Goal: Task Accomplishment & Management: Manage account settings

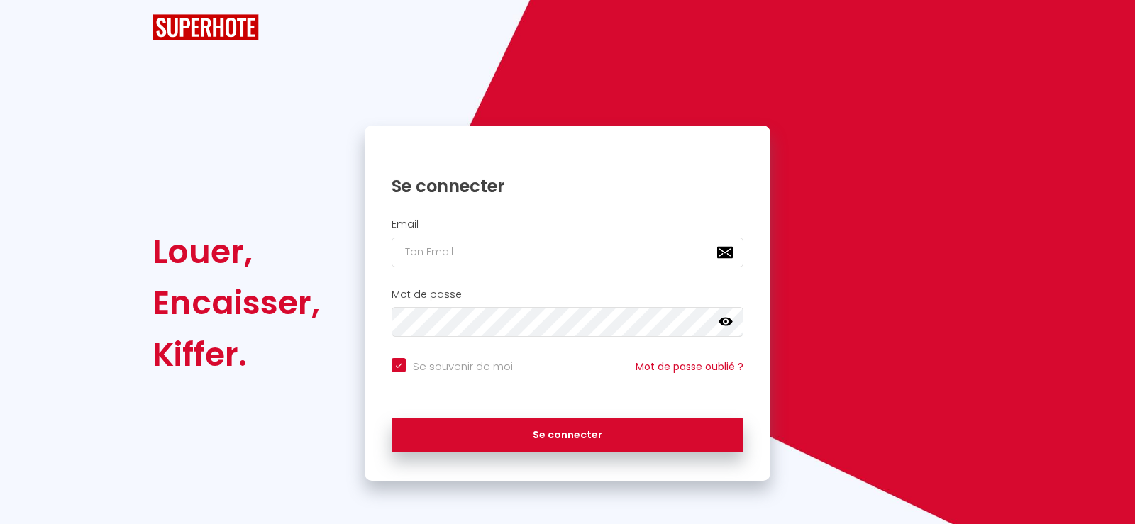
checkbox input "true"
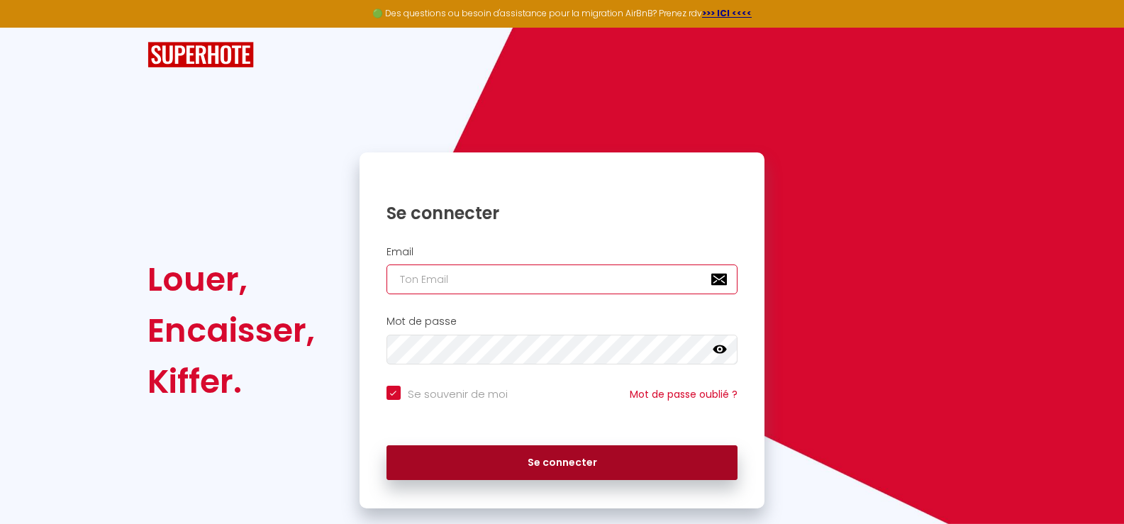
type input "[EMAIL_ADDRESS][DOMAIN_NAME]"
click at [560, 468] on button "Se connecter" at bounding box center [563, 462] width 352 height 35
checkbox input "true"
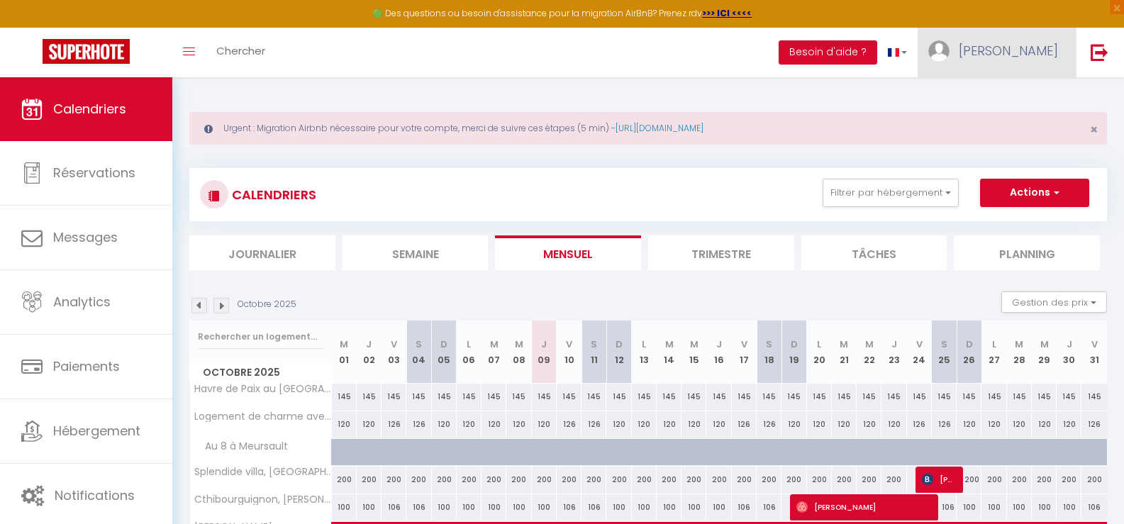
click at [1047, 47] on span "[PERSON_NAME]" at bounding box center [1008, 51] width 99 height 18
click at [1022, 97] on link "Paramètres" at bounding box center [1019, 99] width 105 height 24
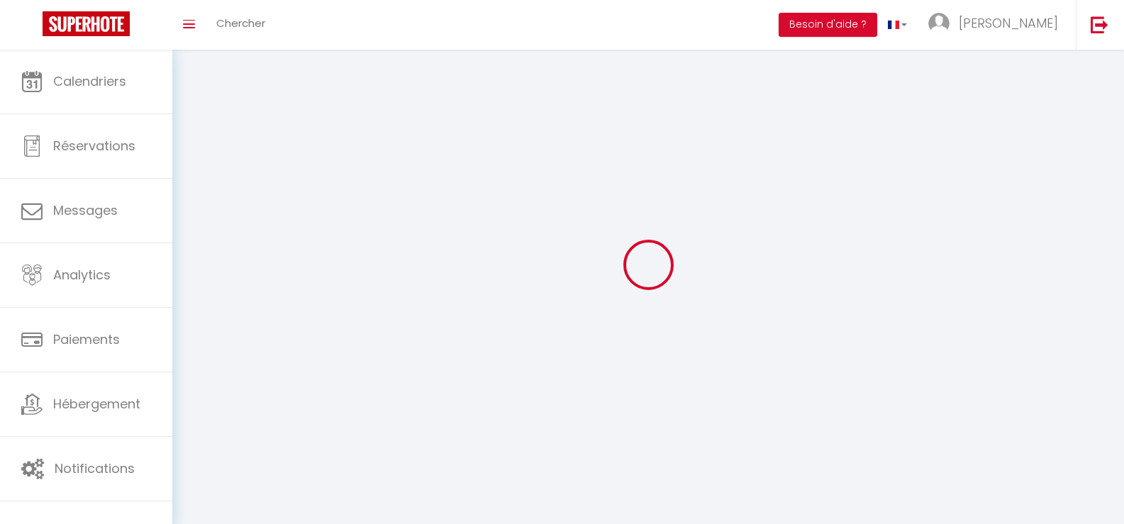
type input "sVT92LlmTmsXnuEjK91DJSOMi"
type input "2ju7reIAjBzC2w8ofE0uFGdjl"
type input "[URL][DOMAIN_NAME]"
select select "fr"
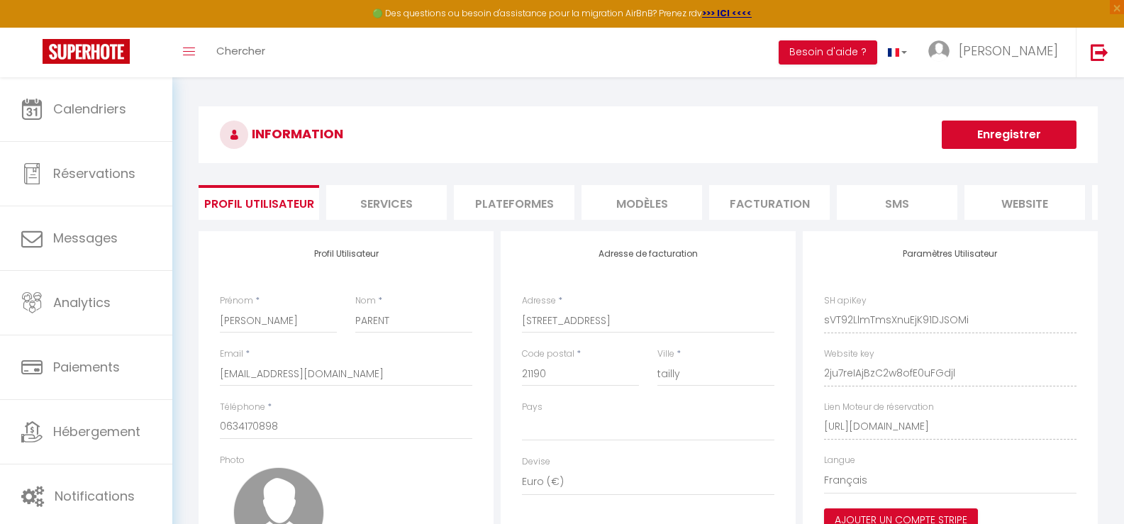
click at [499, 201] on li "Plateformes" at bounding box center [514, 202] width 121 height 35
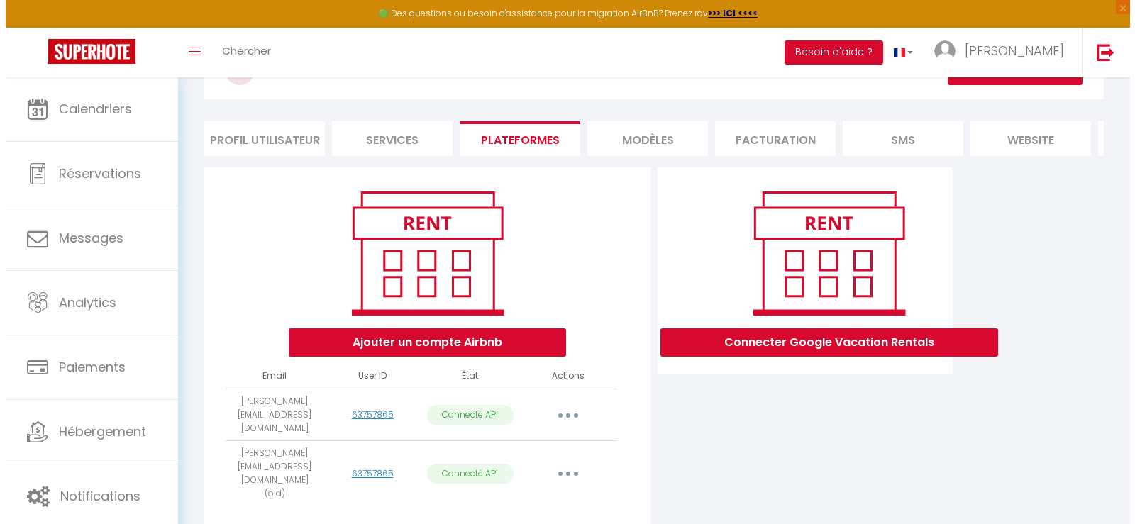
scroll to position [93, 0]
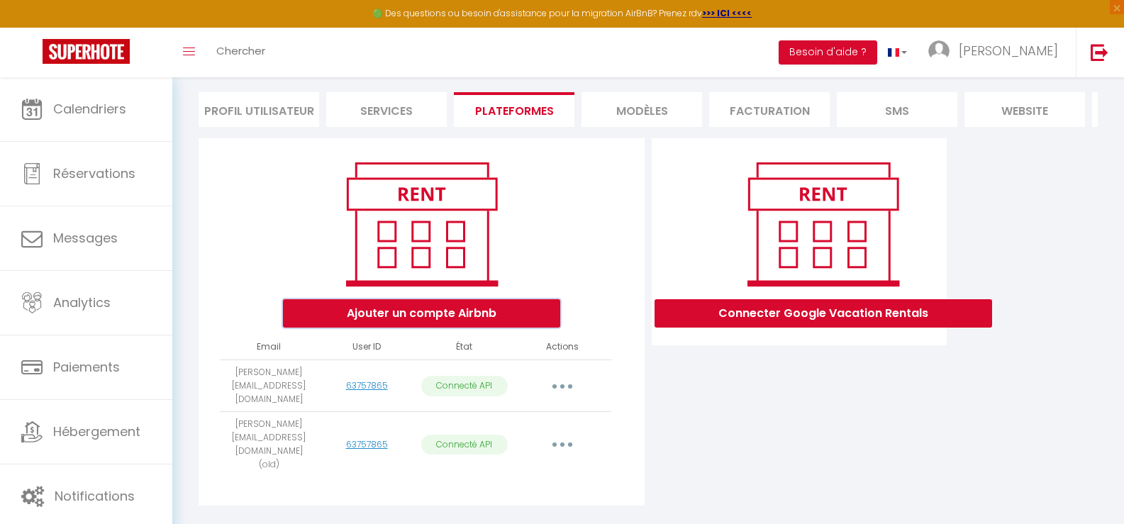
click at [439, 323] on button "Ajouter un compte Airbnb" at bounding box center [421, 313] width 277 height 28
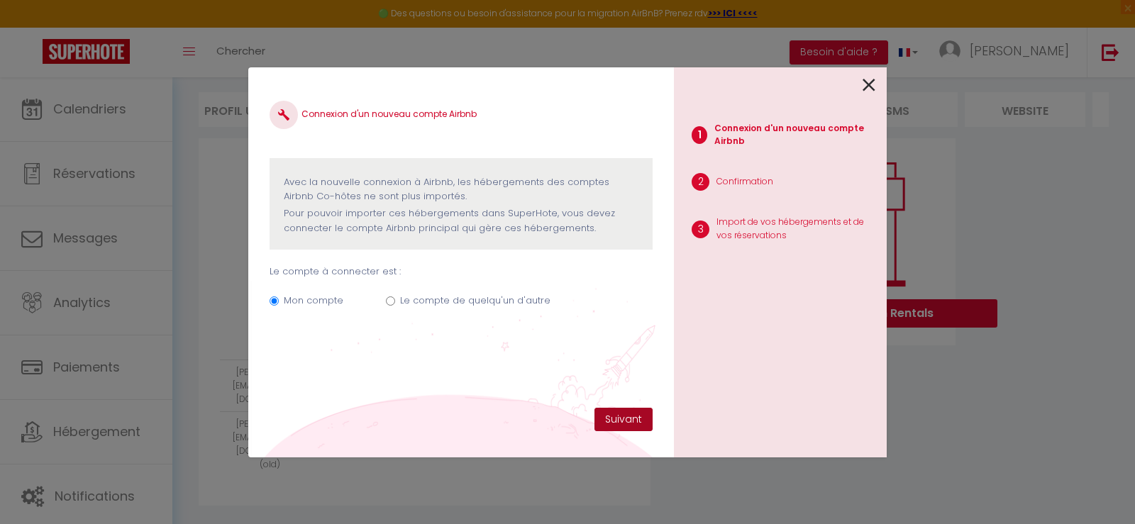
click at [628, 423] on button "Suivant" at bounding box center [623, 420] width 58 height 24
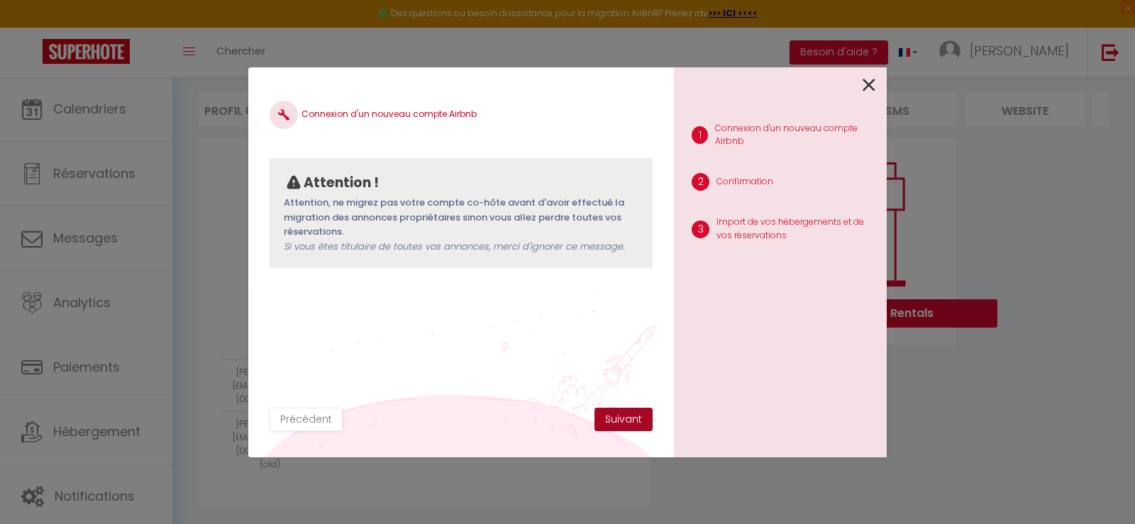
click at [629, 419] on button "Suivant" at bounding box center [623, 420] width 58 height 24
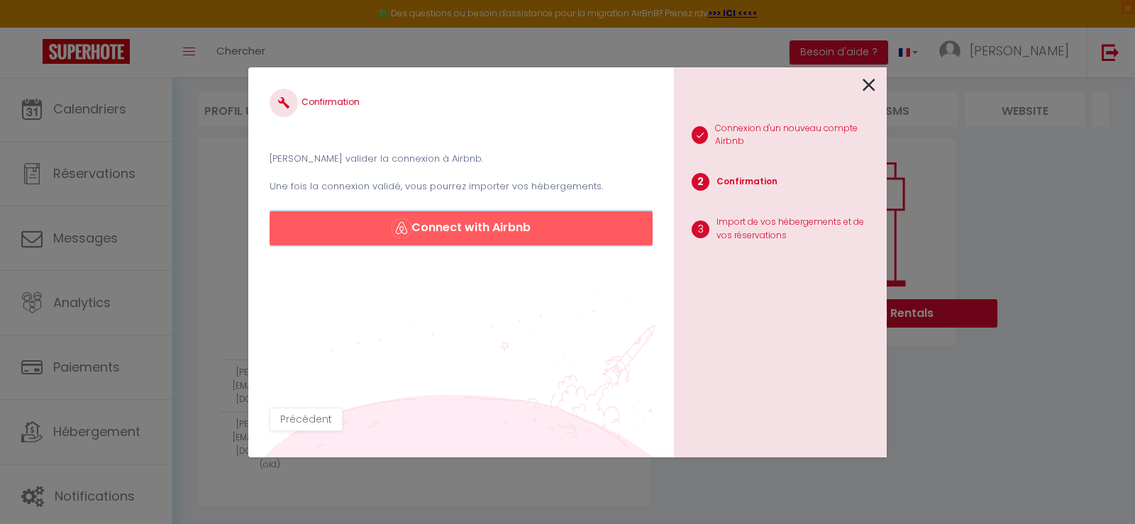
click at [512, 226] on button "Connect with Airbnb" at bounding box center [461, 228] width 383 height 34
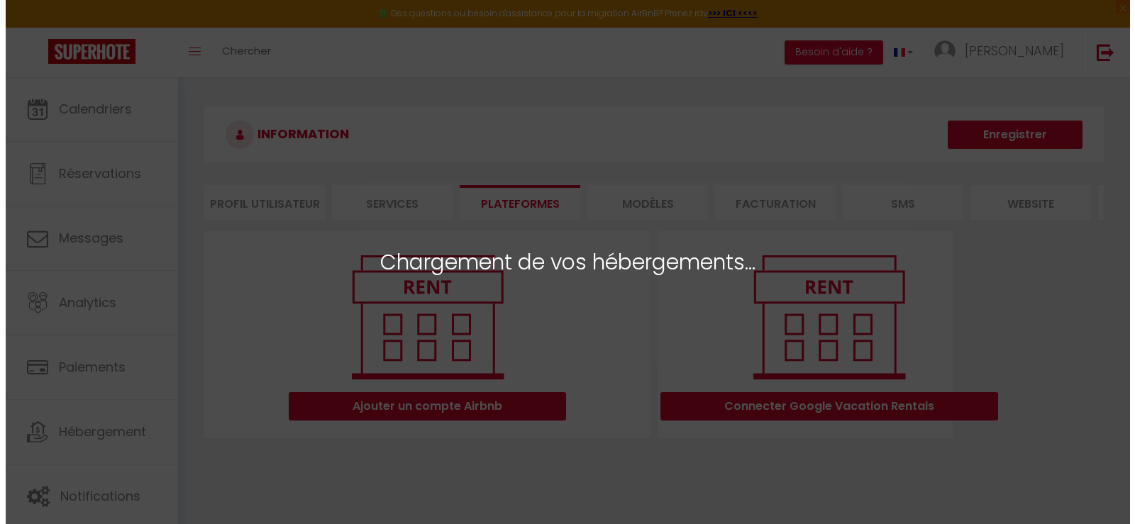
select select "65298"
select select "65970"
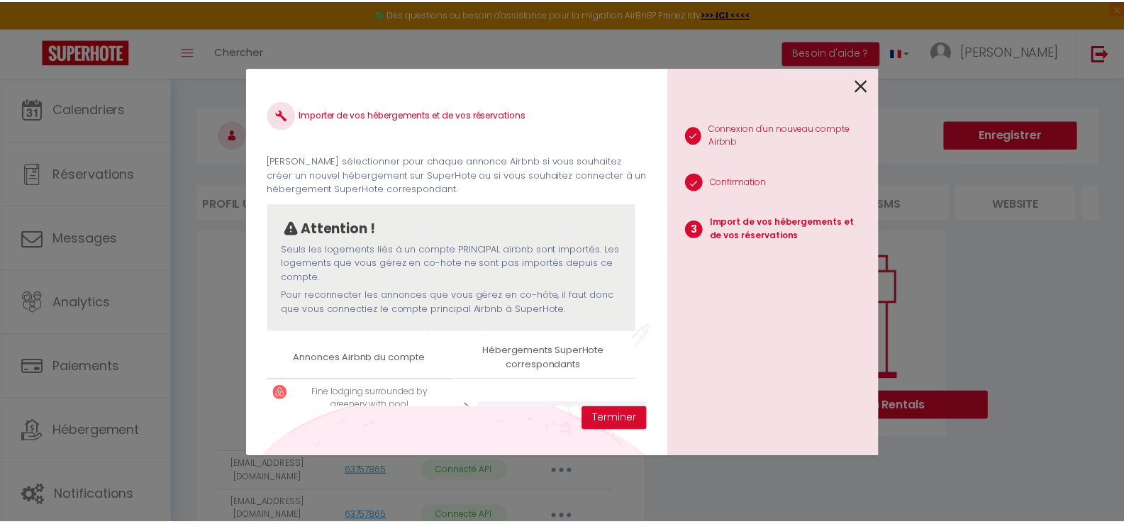
scroll to position [139, 0]
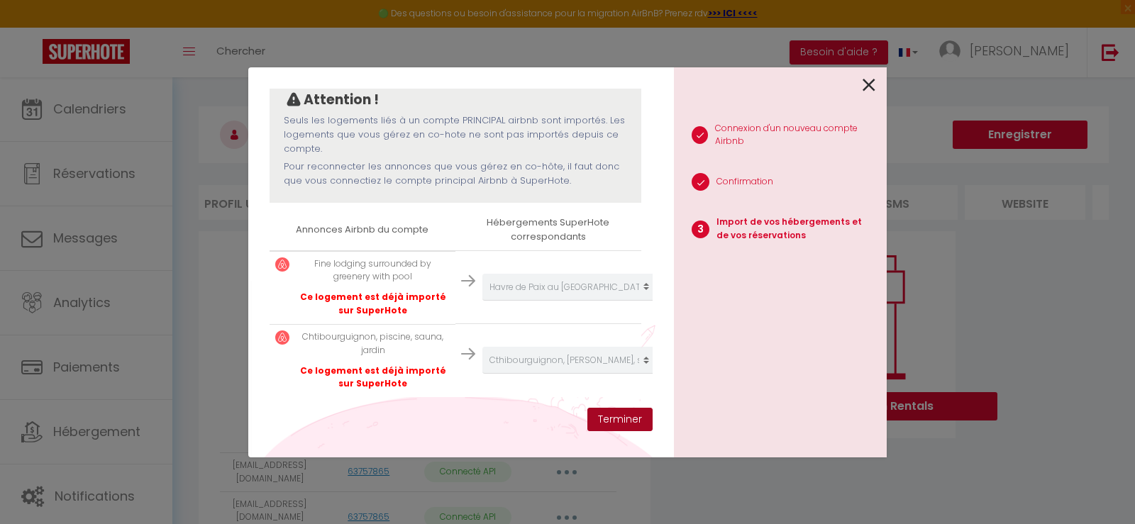
click at [612, 413] on button "Terminer" at bounding box center [619, 420] width 65 height 24
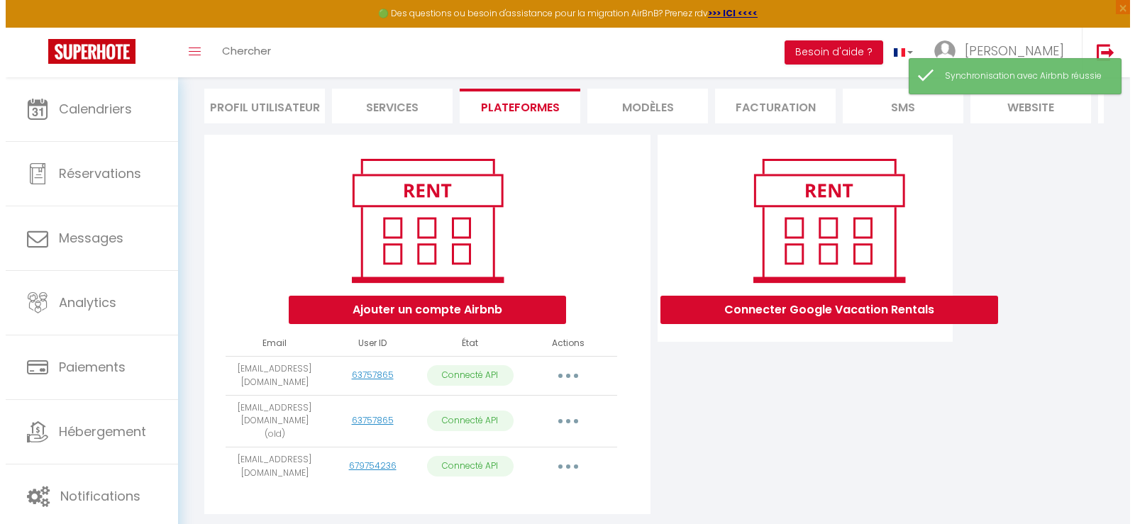
scroll to position [132, 0]
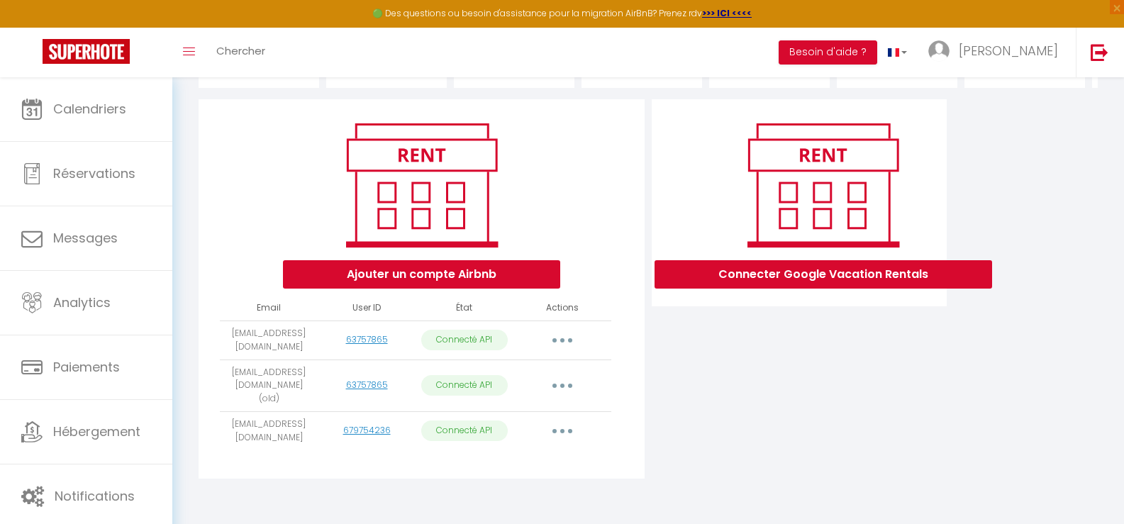
click at [567, 429] on button "button" at bounding box center [563, 431] width 40 height 23
click at [523, 459] on link "Importer les appartements" at bounding box center [499, 464] width 157 height 24
select select "65970"
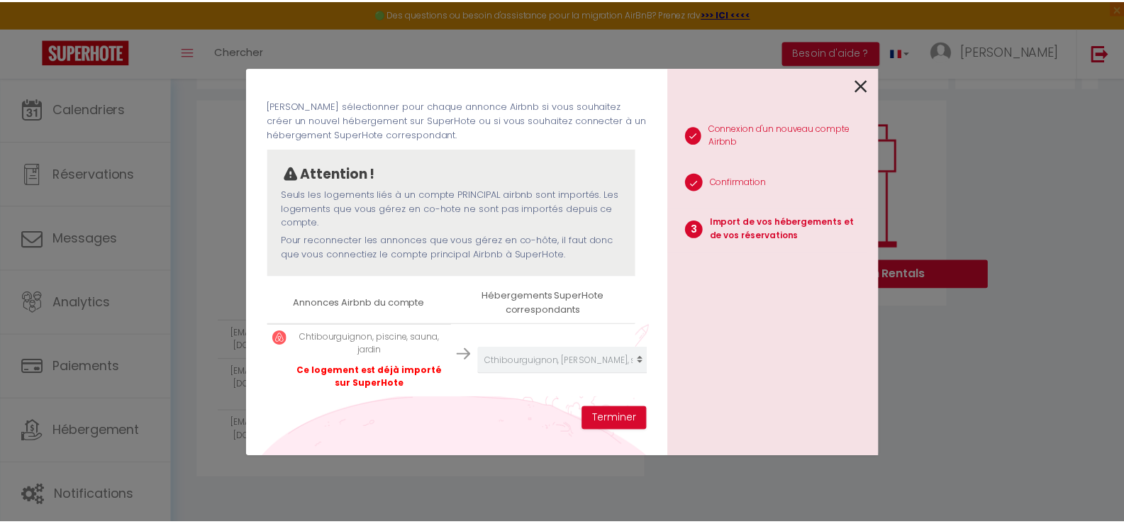
scroll to position [66, 0]
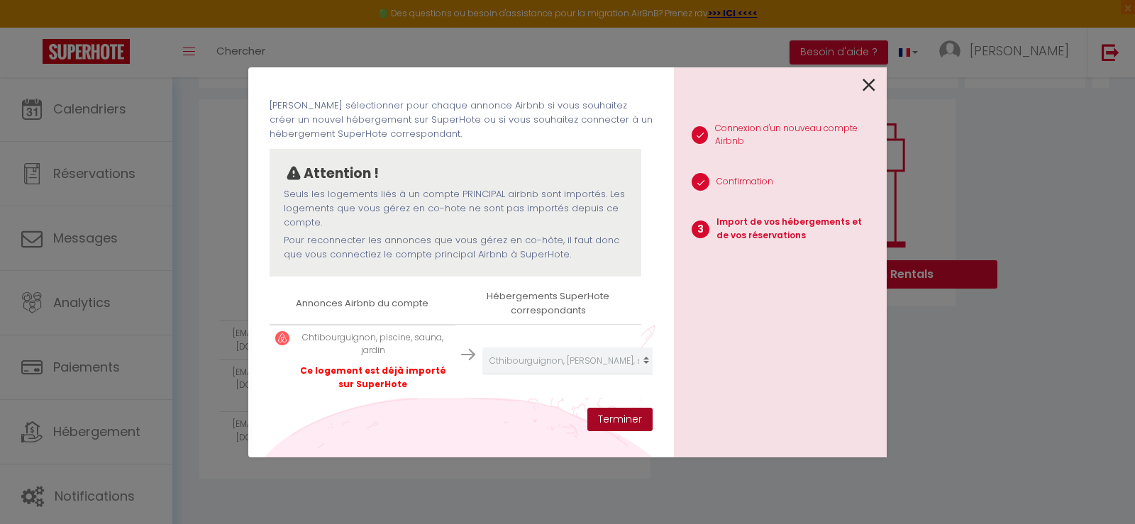
click at [623, 418] on button "Terminer" at bounding box center [619, 420] width 65 height 24
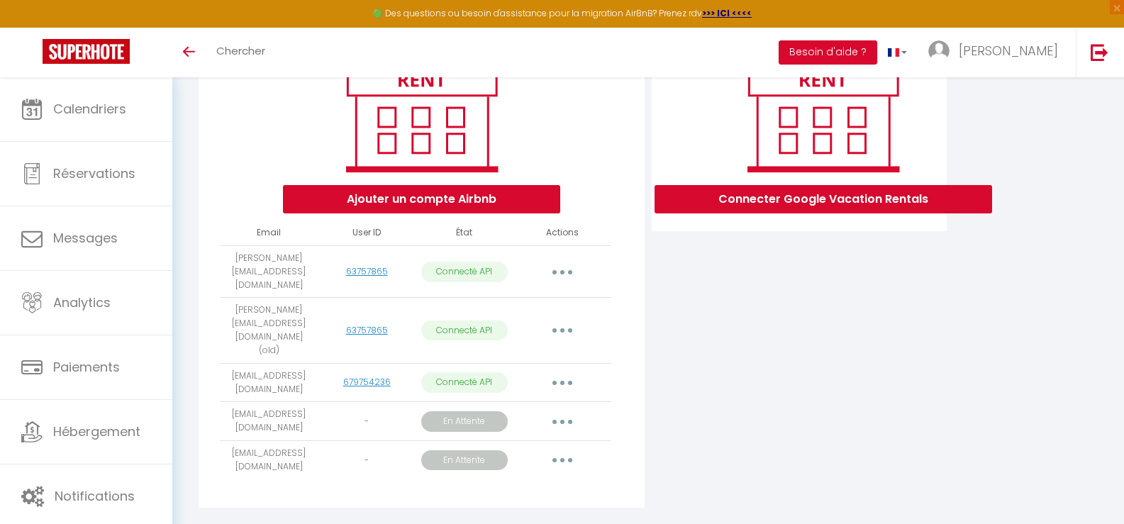
scroll to position [210, 0]
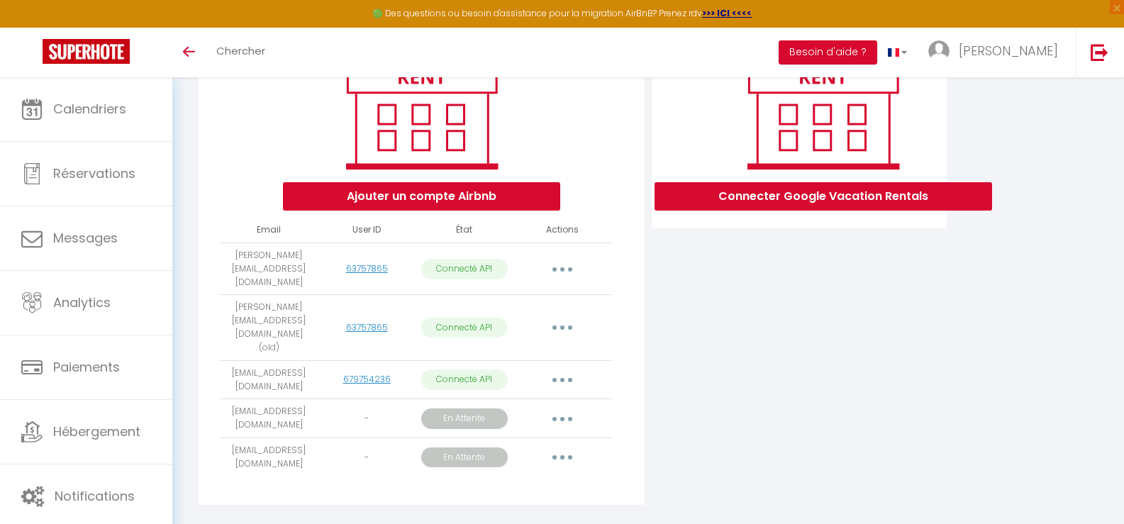
click at [558, 408] on button "button" at bounding box center [563, 419] width 40 height 23
click at [561, 417] on icon "button" at bounding box center [562, 419] width 4 height 4
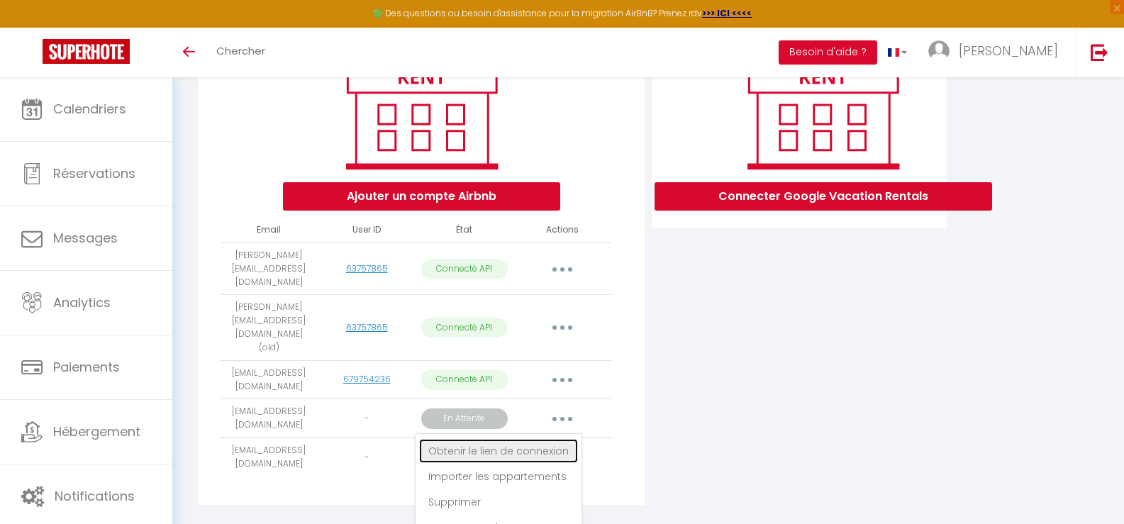
click at [516, 439] on link "Obtenir le lien de connexion" at bounding box center [498, 451] width 159 height 24
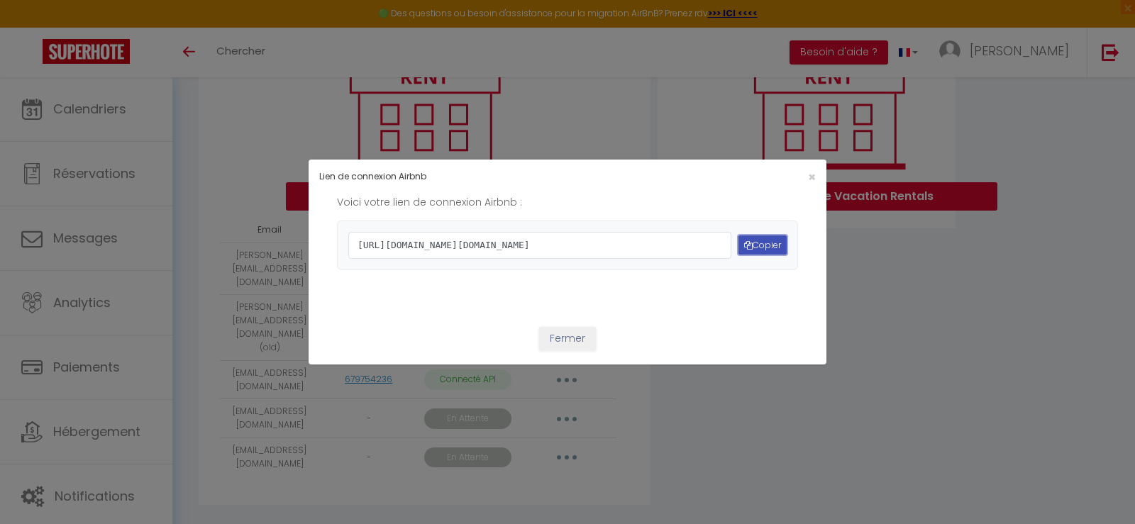
click at [757, 243] on button "Copier" at bounding box center [762, 244] width 48 height 19
click at [567, 351] on button "Fermer" at bounding box center [567, 339] width 57 height 24
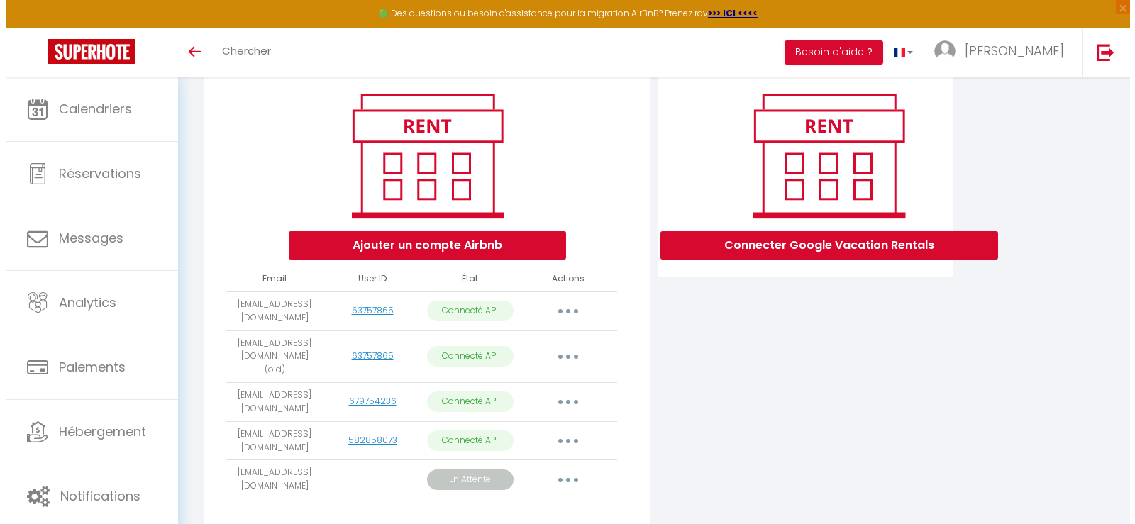
scroll to position [210, 0]
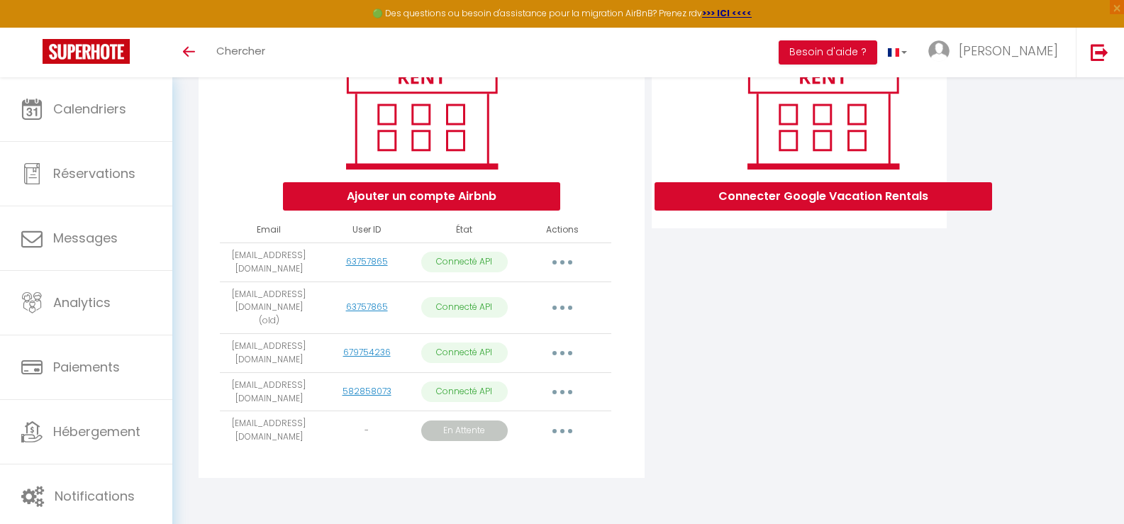
click at [557, 387] on button "button" at bounding box center [563, 392] width 40 height 23
click at [561, 390] on icon "button" at bounding box center [562, 392] width 4 height 4
click at [533, 419] on link "Importer les appartements" at bounding box center [499, 424] width 157 height 24
select select "65968"
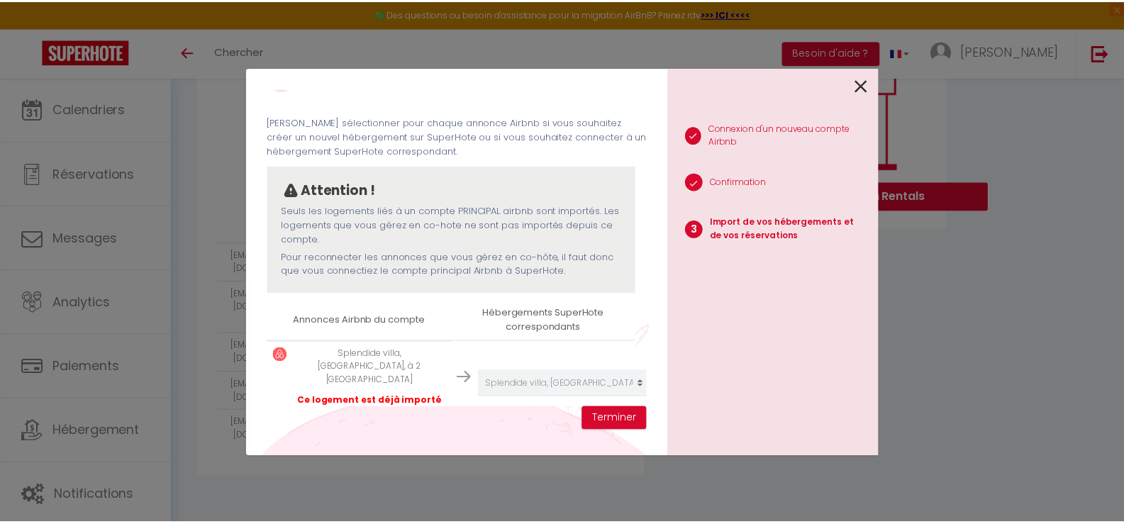
scroll to position [66, 0]
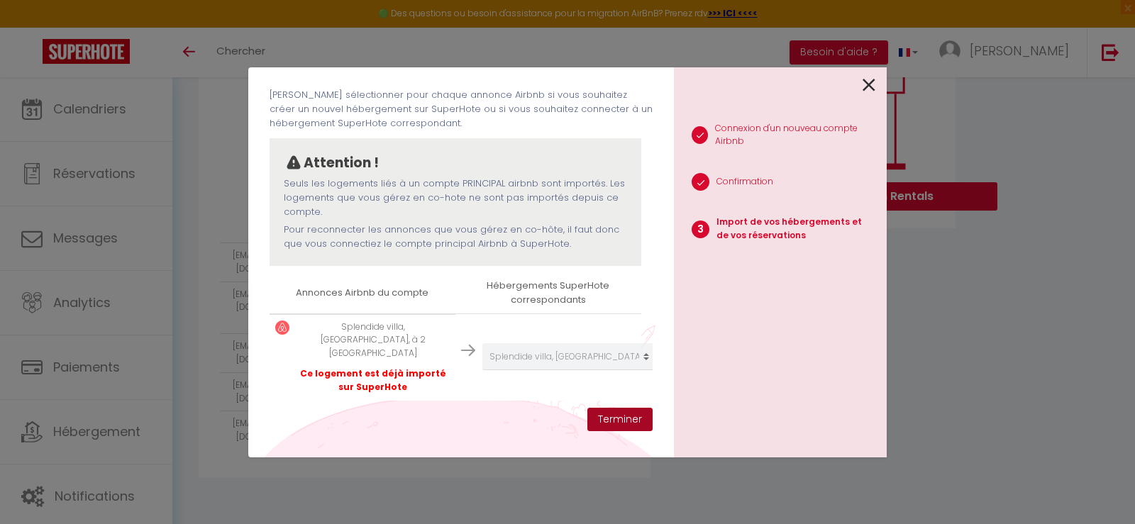
click at [611, 416] on button "Terminer" at bounding box center [619, 420] width 65 height 24
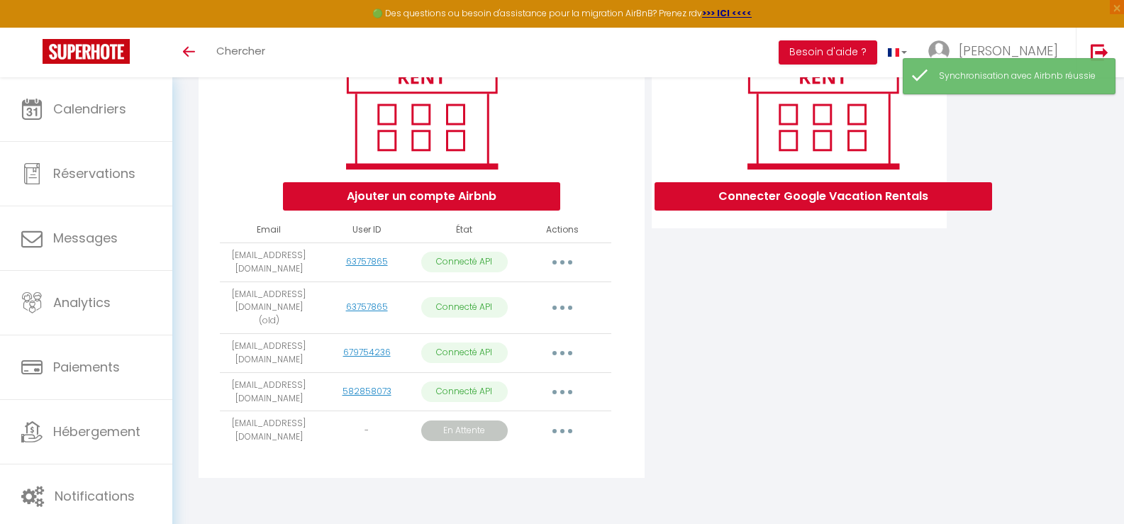
click at [558, 426] on button "button" at bounding box center [563, 431] width 40 height 23
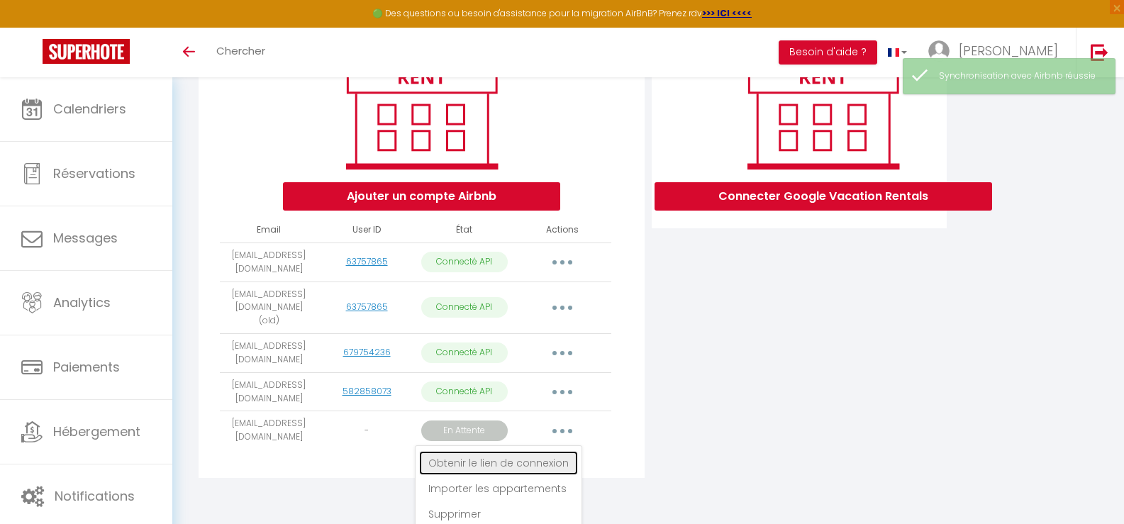
click at [540, 458] on link "Obtenir le lien de connexion" at bounding box center [498, 463] width 159 height 24
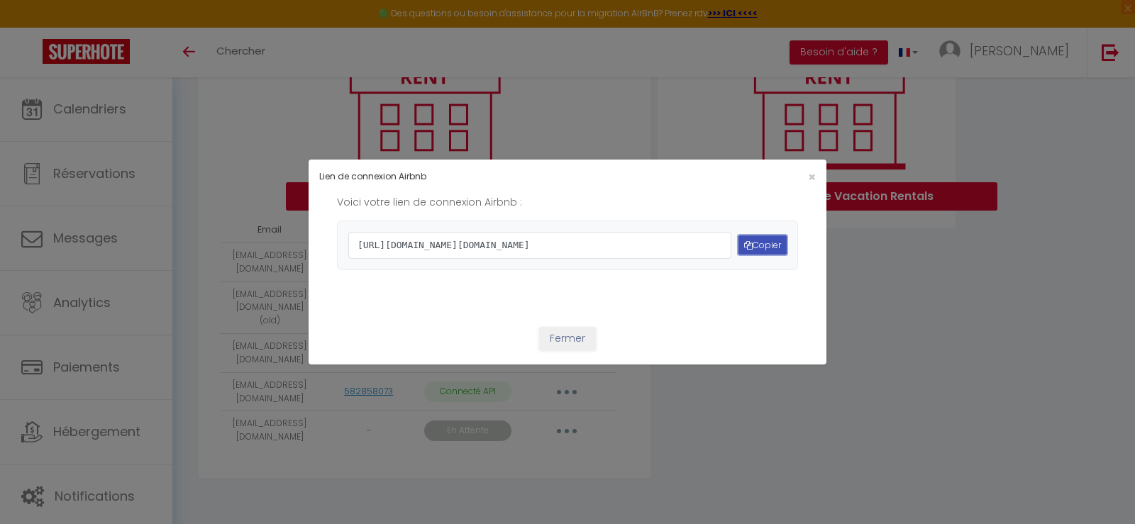
click at [755, 249] on button "Copier" at bounding box center [762, 244] width 48 height 19
click at [808, 168] on span "×" at bounding box center [812, 177] width 8 height 18
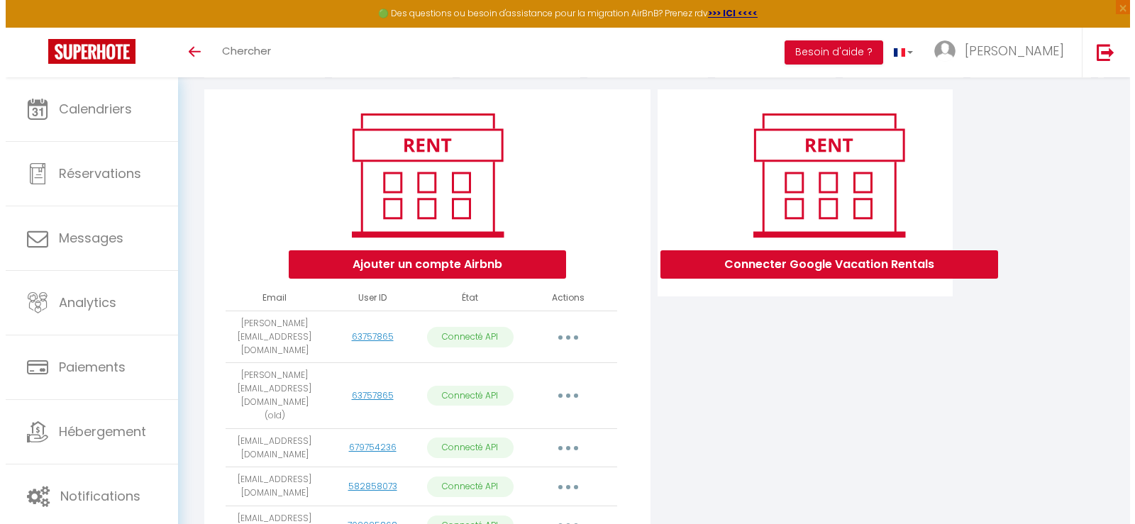
scroll to position [210, 0]
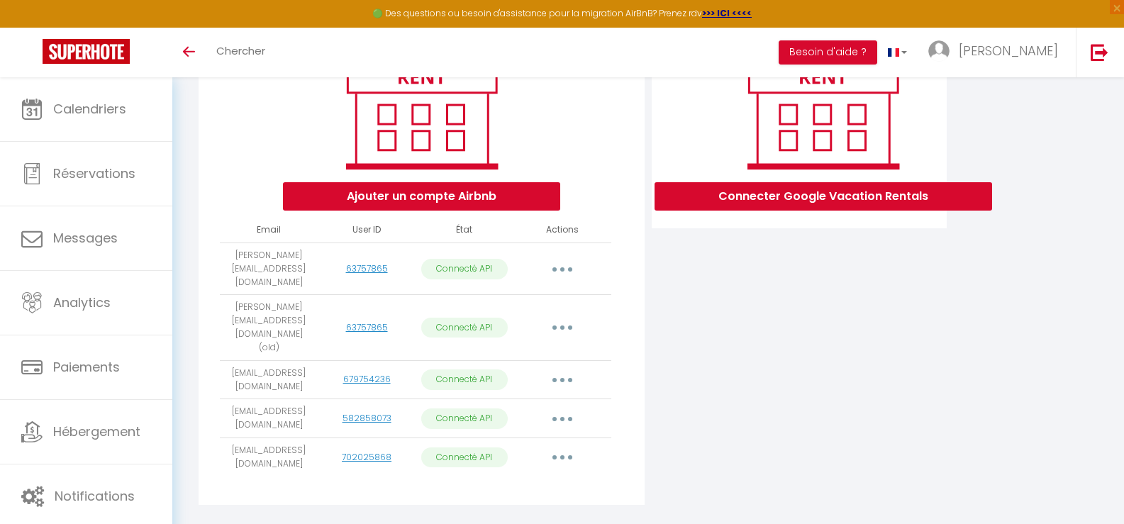
click at [565, 446] on button "button" at bounding box center [563, 457] width 40 height 23
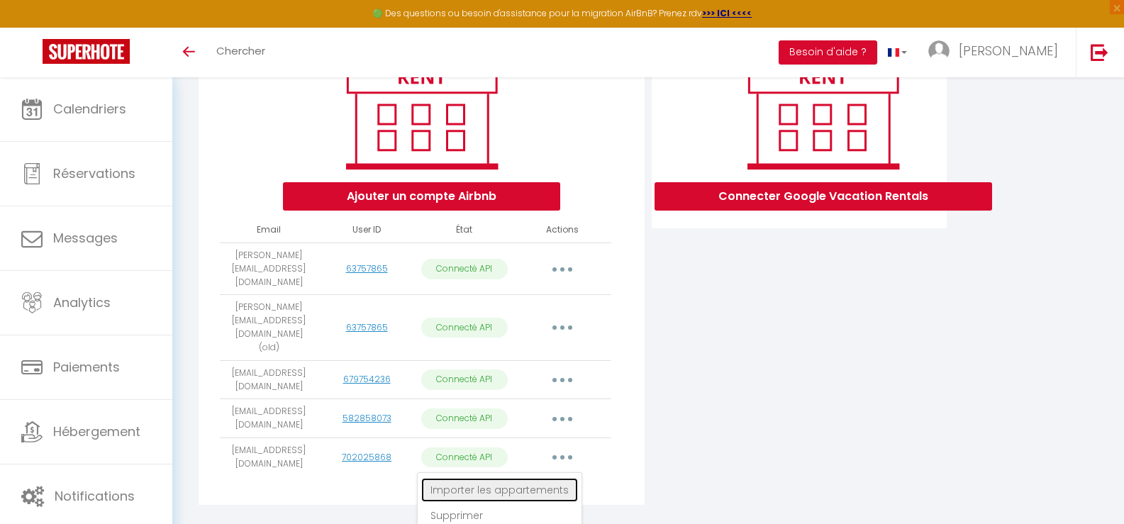
click at [542, 478] on link "Importer les appartements" at bounding box center [499, 490] width 157 height 24
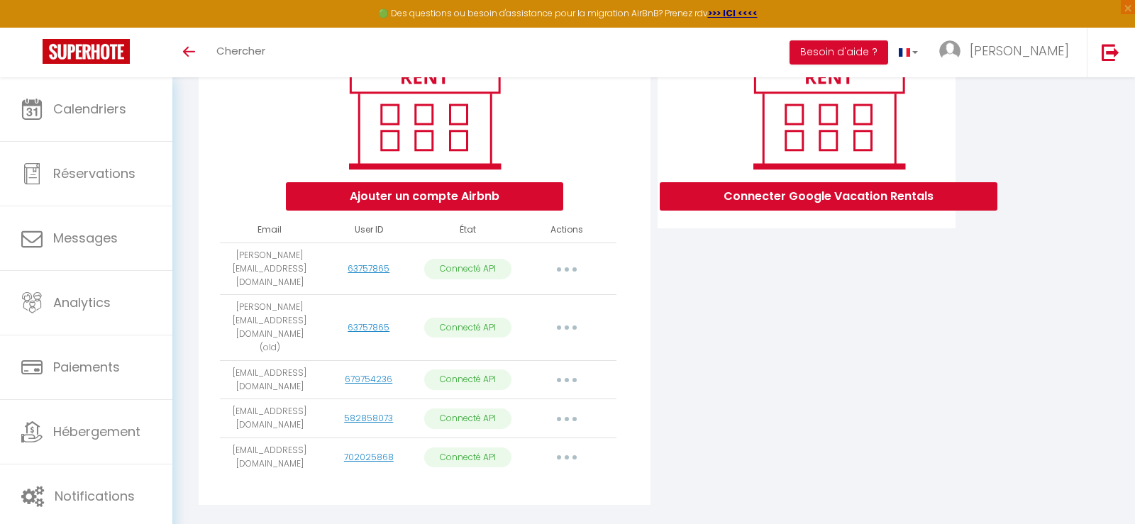
select select "73135"
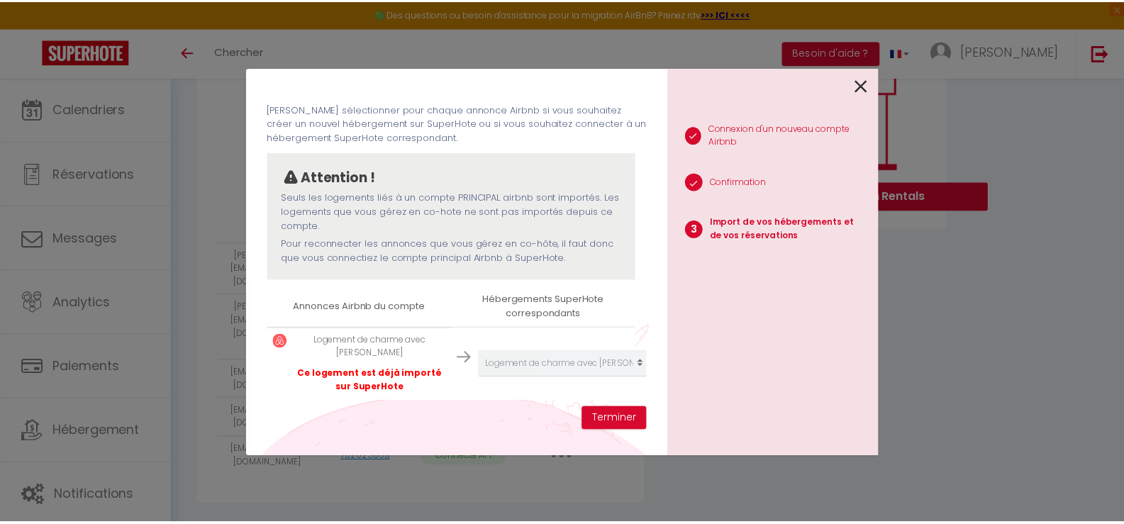
scroll to position [52, 0]
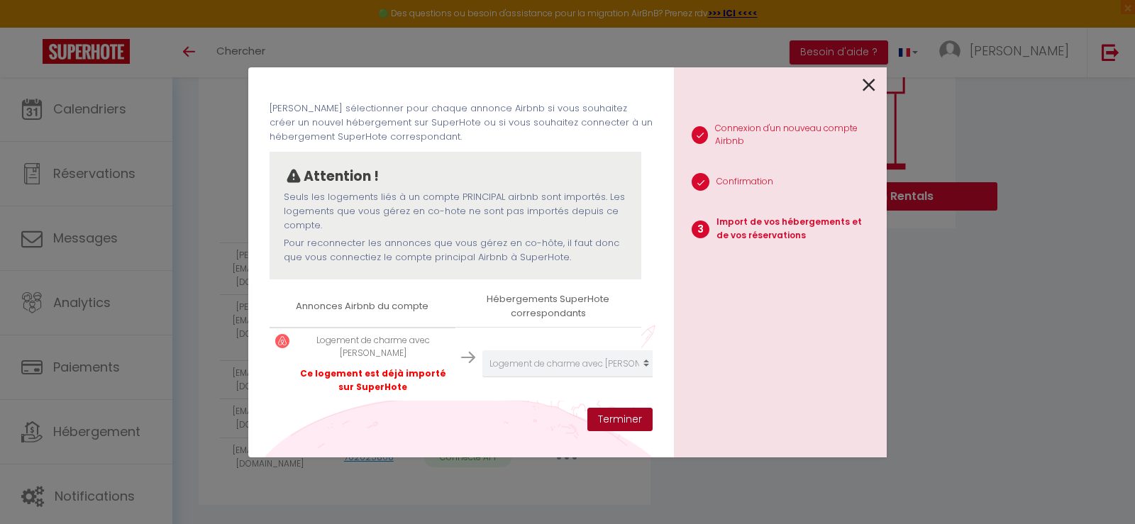
click at [613, 421] on button "Terminer" at bounding box center [619, 420] width 65 height 24
